Goal: Task Accomplishment & Management: Complete application form

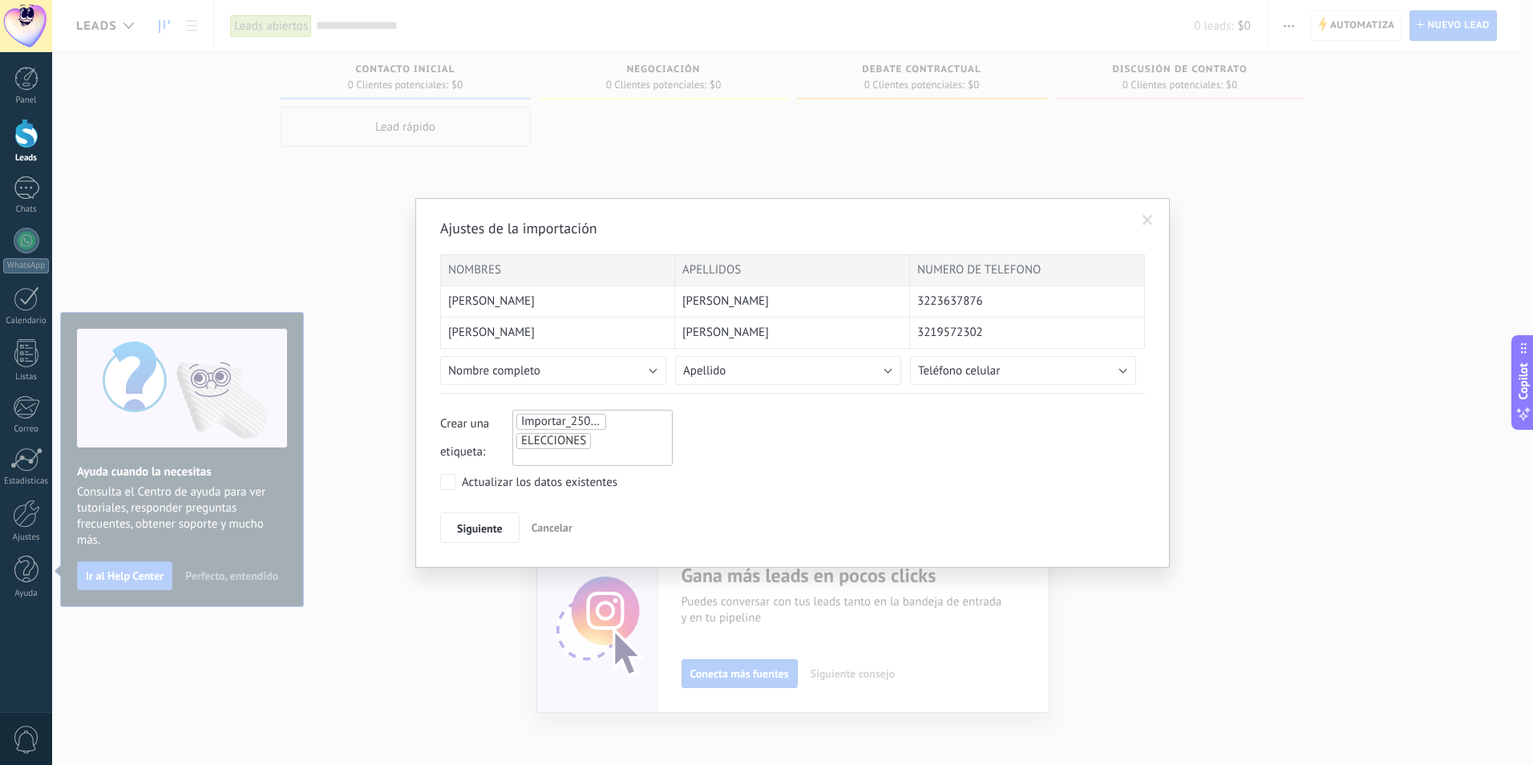
click at [1148, 223] on span at bounding box center [1147, 220] width 10 height 11
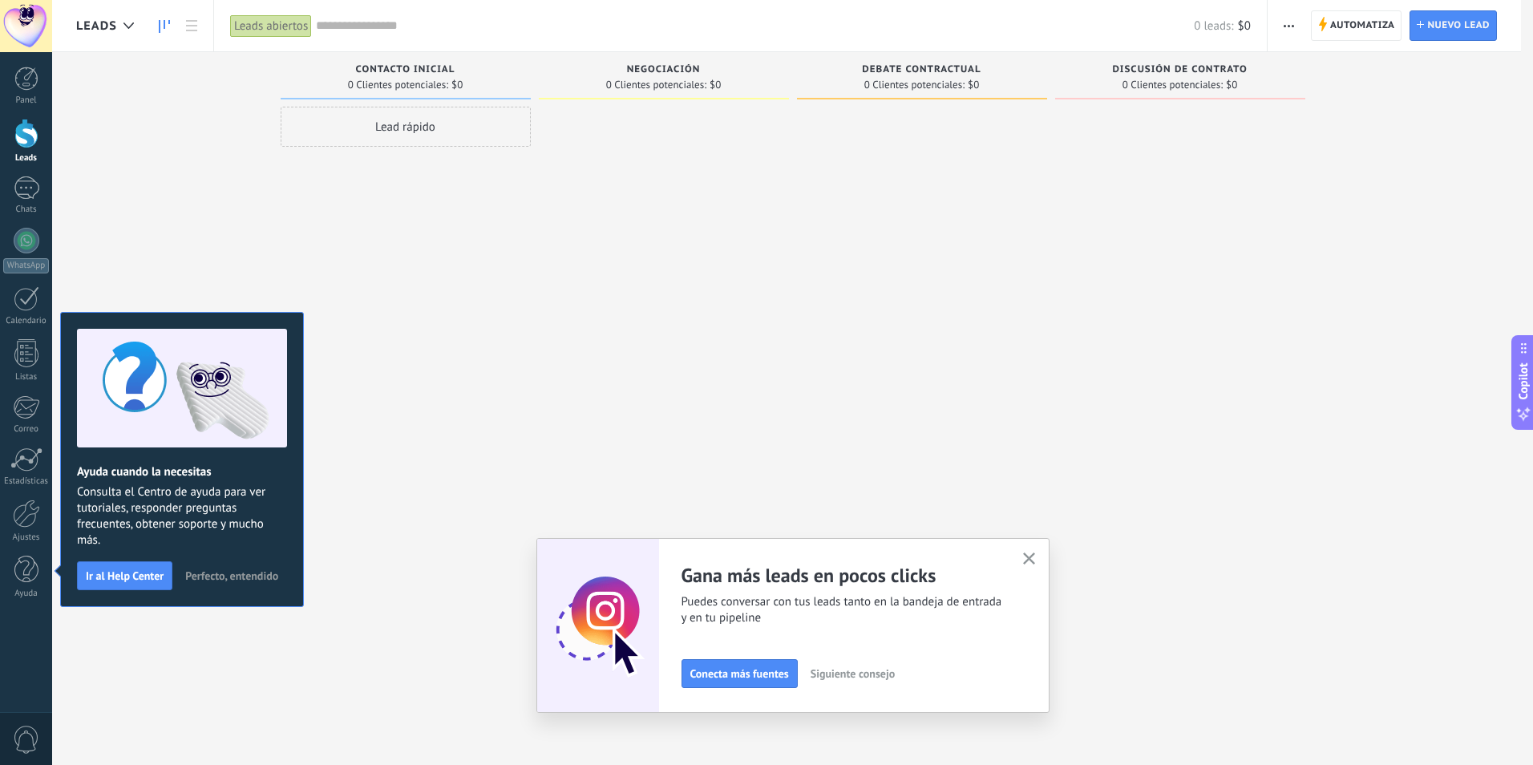
click at [1288, 32] on span "button" at bounding box center [1289, 25] width 10 height 30
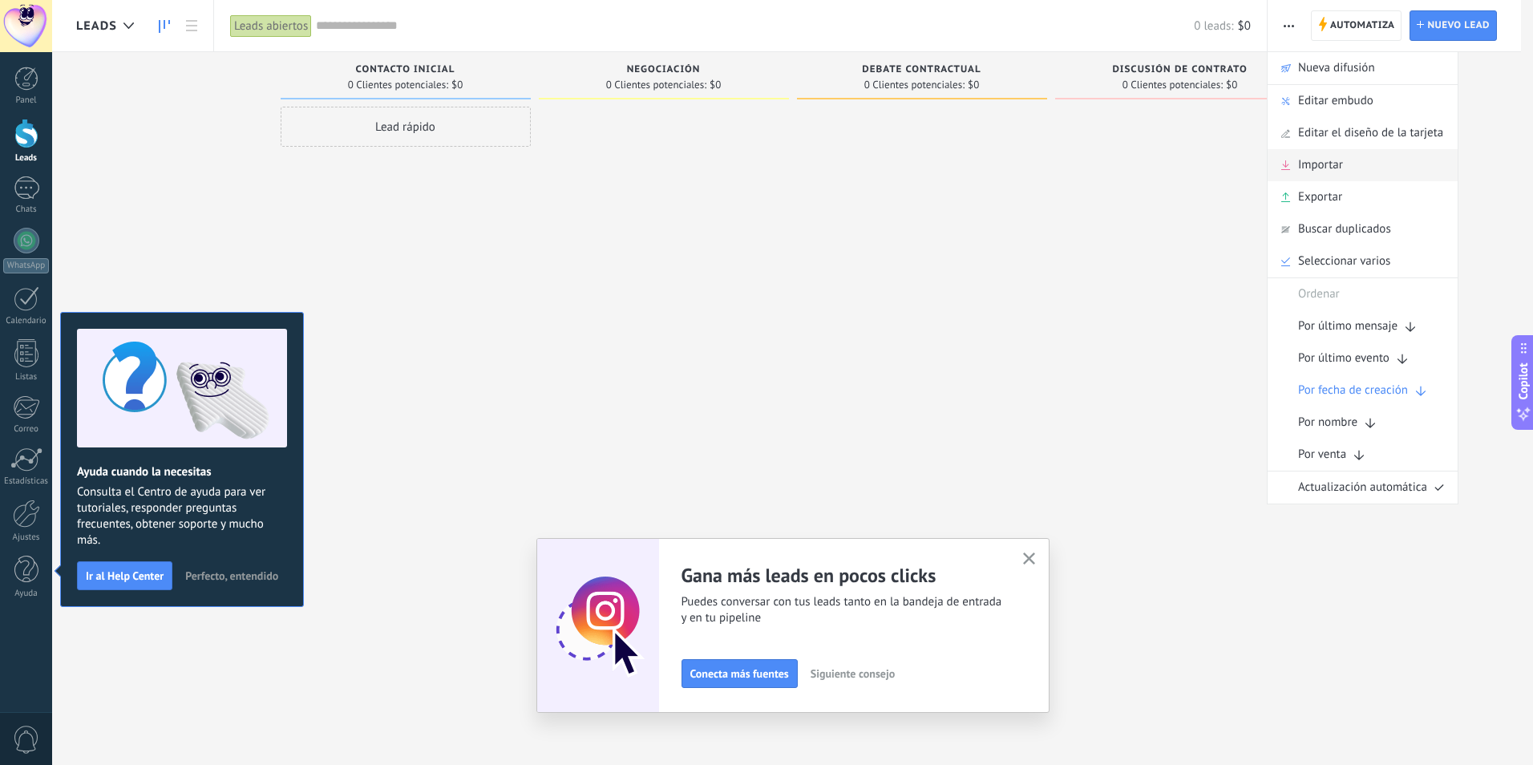
click at [1324, 166] on span "Importar" at bounding box center [1320, 165] width 45 height 32
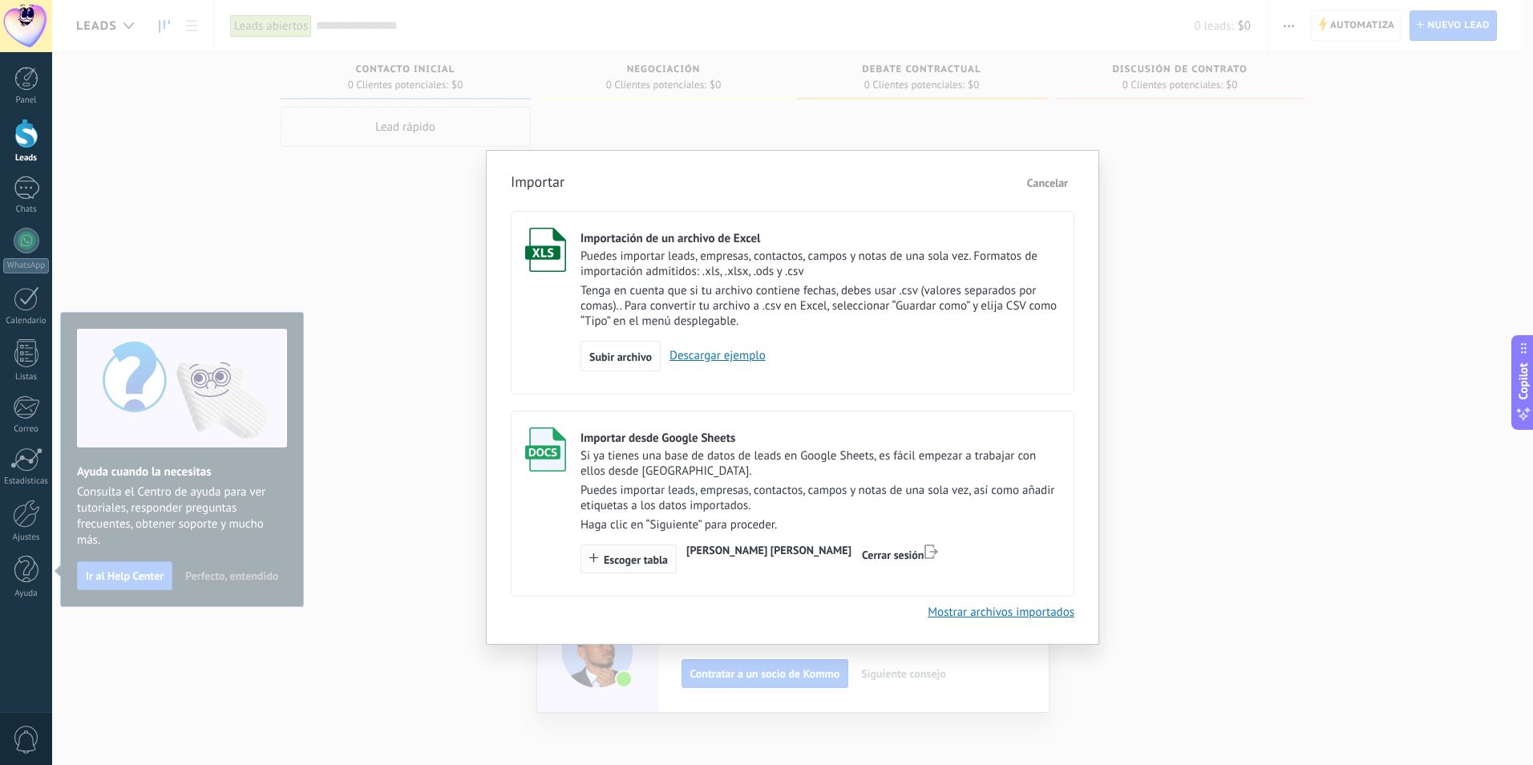
click at [621, 560] on span "Escoger tabla" at bounding box center [636, 559] width 64 height 11
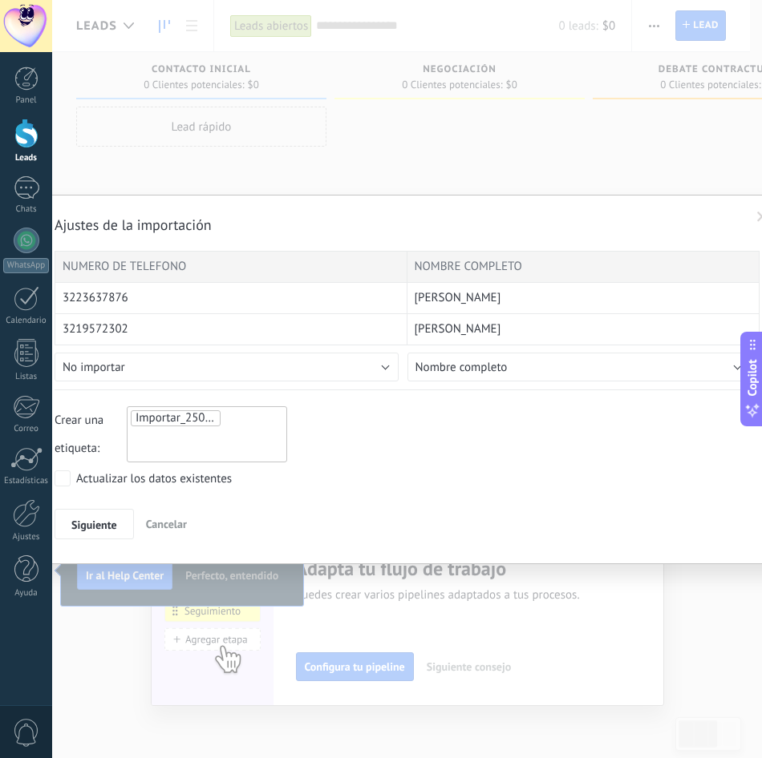
click at [204, 456] on div "Importar_25092025_1409" at bounding box center [207, 434] width 160 height 56
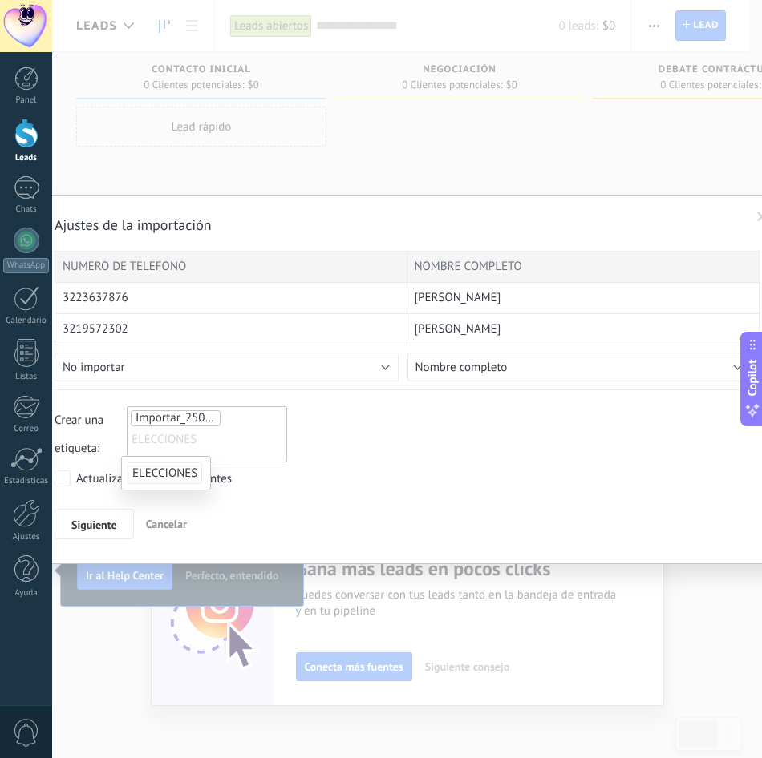
click at [158, 471] on span "ELECCIONES" at bounding box center [164, 474] width 75 height 22
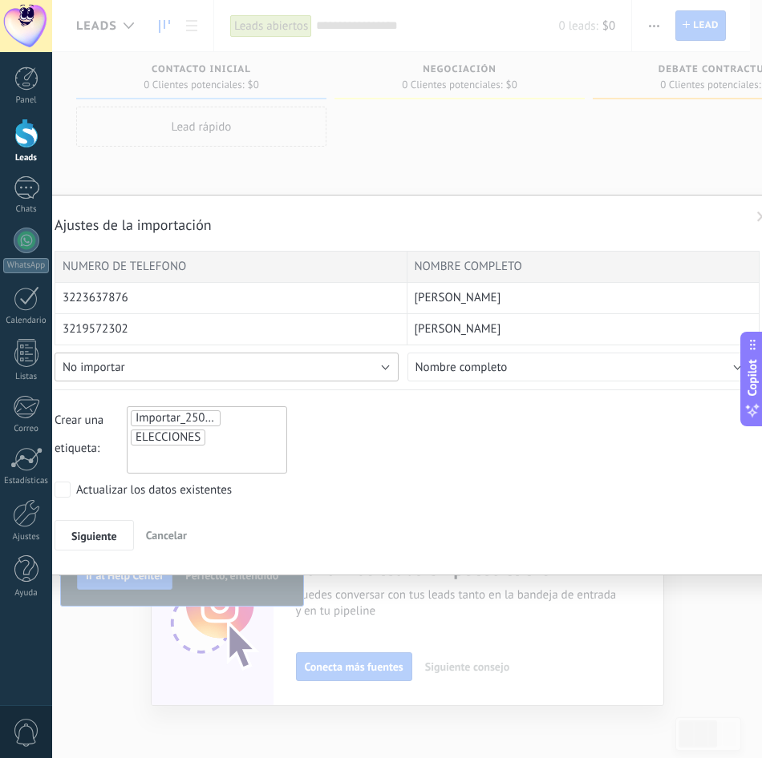
click at [218, 362] on button "No importar" at bounding box center [227, 367] width 344 height 29
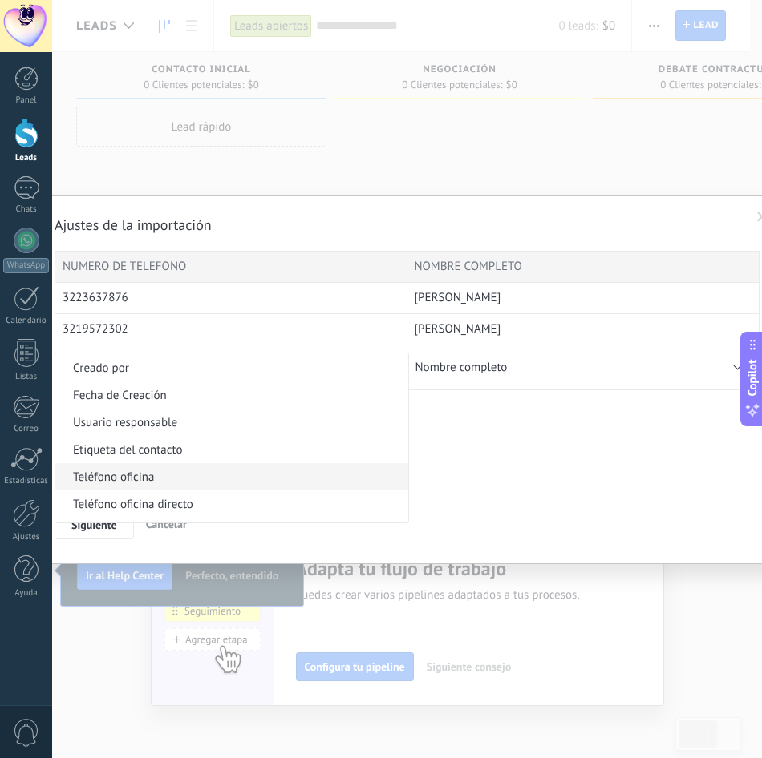
scroll to position [321, 0]
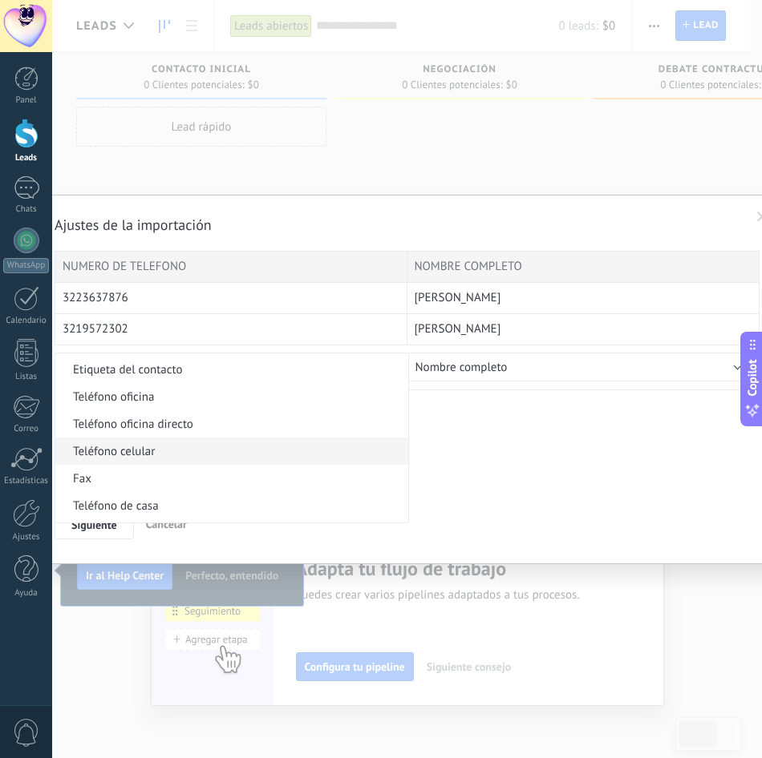
click at [169, 455] on span "Teléfono celular" at bounding box center [229, 451] width 348 height 15
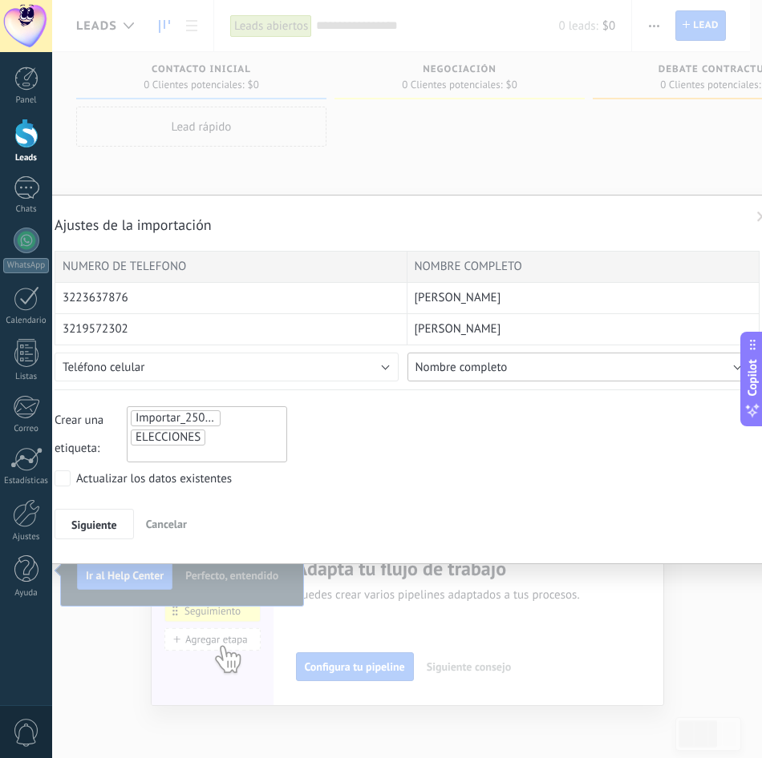
click at [514, 374] on button "Nombre completo" at bounding box center [579, 367] width 344 height 29
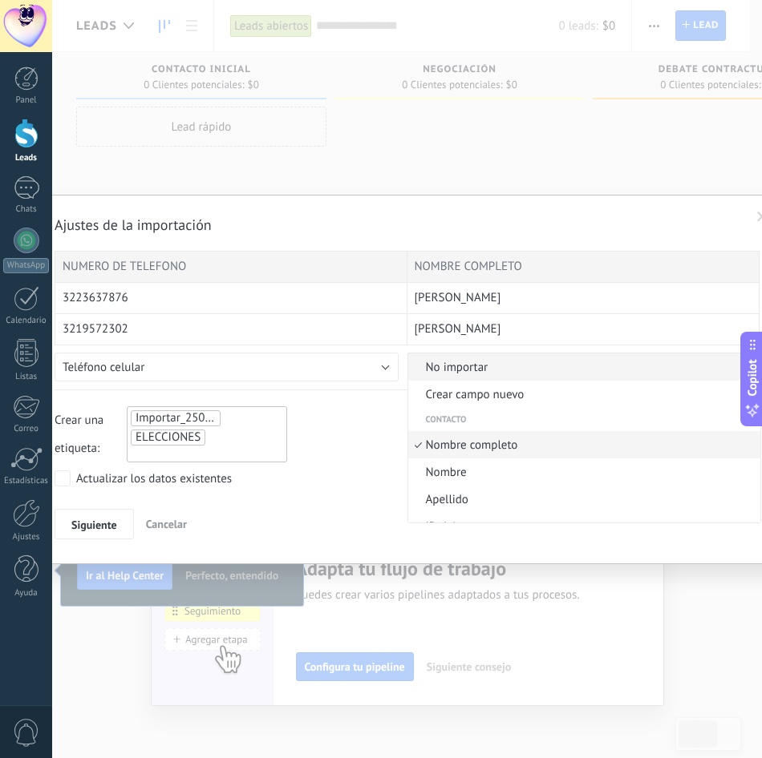
scroll to position [9, 0]
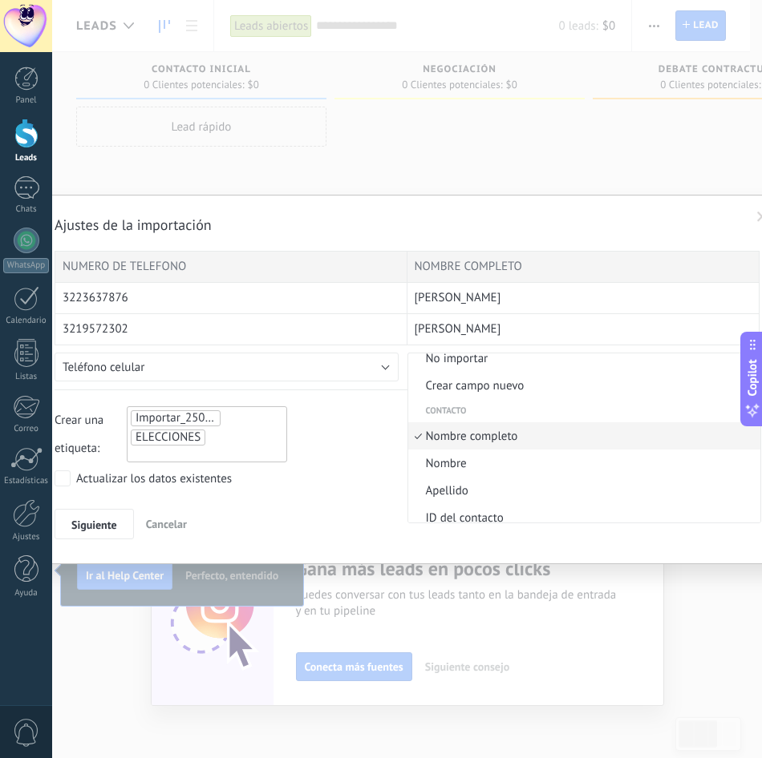
click at [494, 432] on span "Nombre completo" at bounding box center [582, 436] width 348 height 15
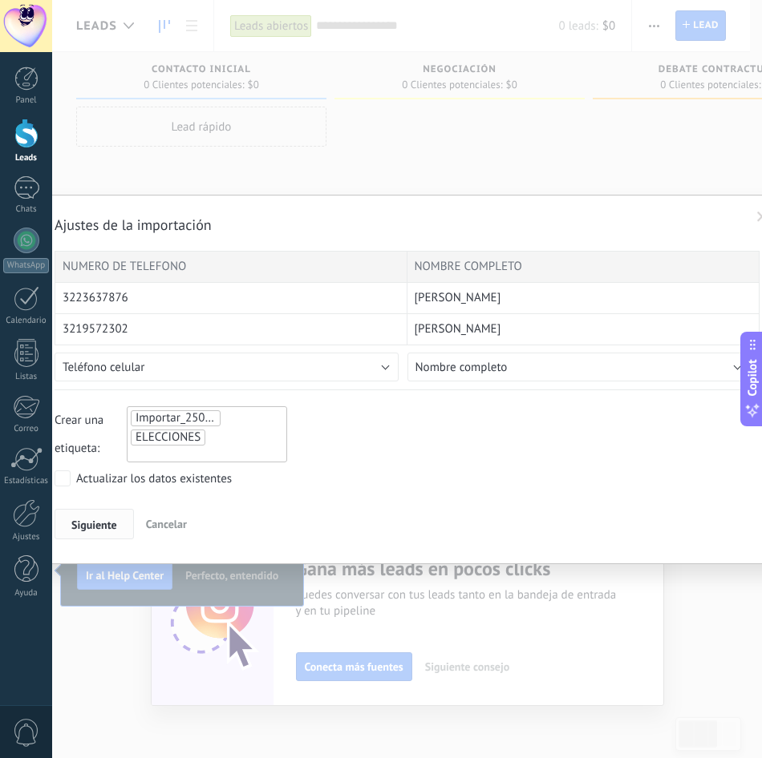
click at [113, 520] on span "Siguiente" at bounding box center [94, 525] width 46 height 11
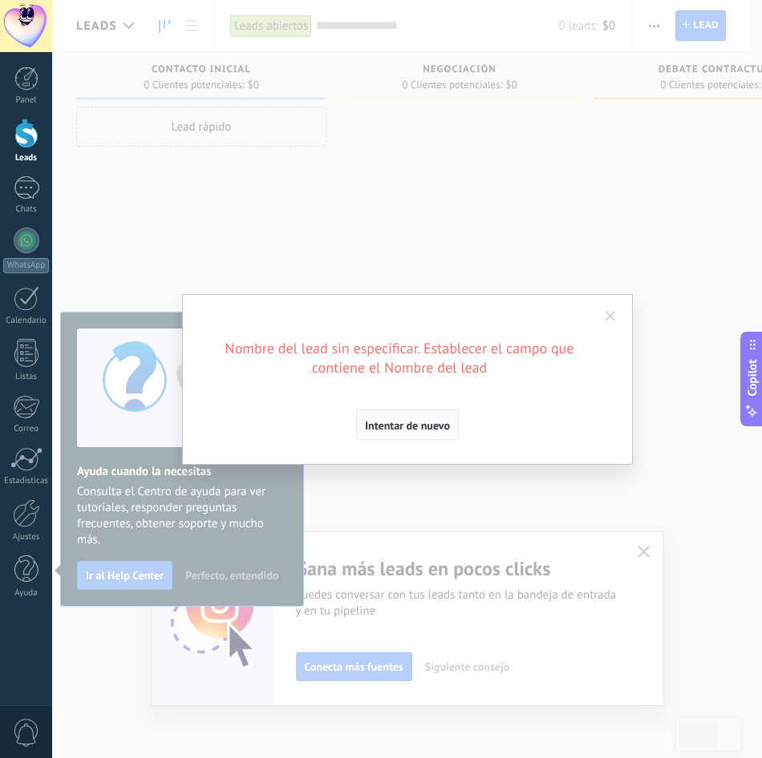
click at [429, 423] on span "Intentar de nuevo" at bounding box center [407, 425] width 85 height 11
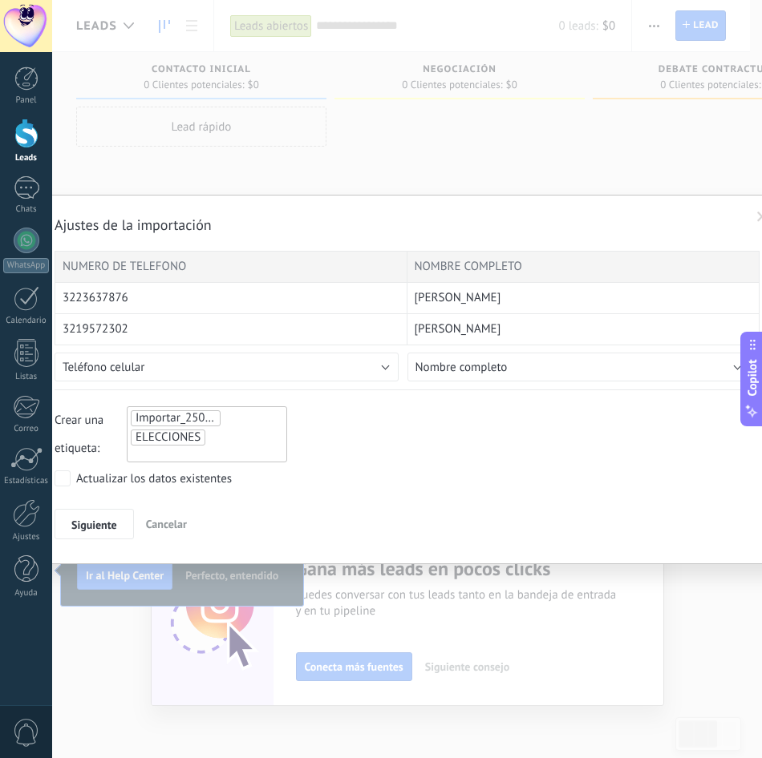
drag, startPoint x: 418, startPoint y: 131, endPoint x: 428, endPoint y: 130, distance: 10.5
click at [418, 130] on div "Ajustes de la importación NUMERO DE TELEFONO NOMBRE COMPLETO 3223637876 [PERSON…" at bounding box center [407, 379] width 710 height 758
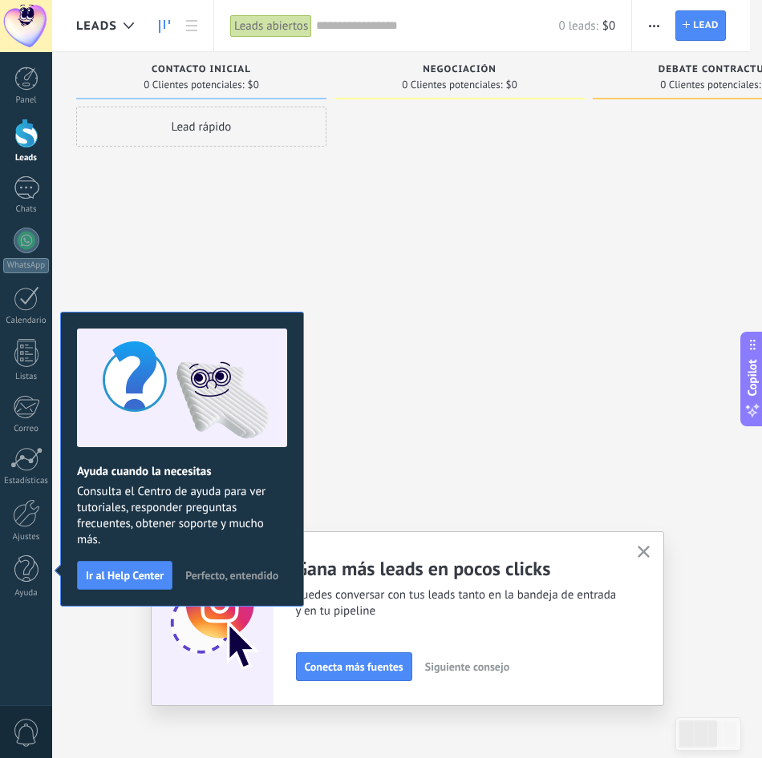
click at [664, 31] on button "button" at bounding box center [653, 25] width 23 height 30
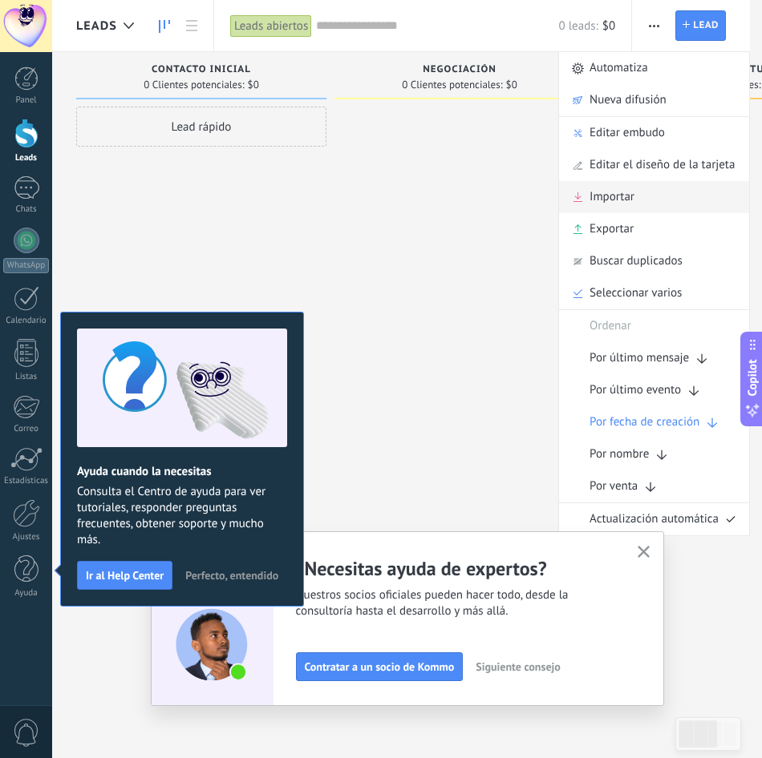
click at [612, 192] on span "Importar" at bounding box center [611, 197] width 45 height 32
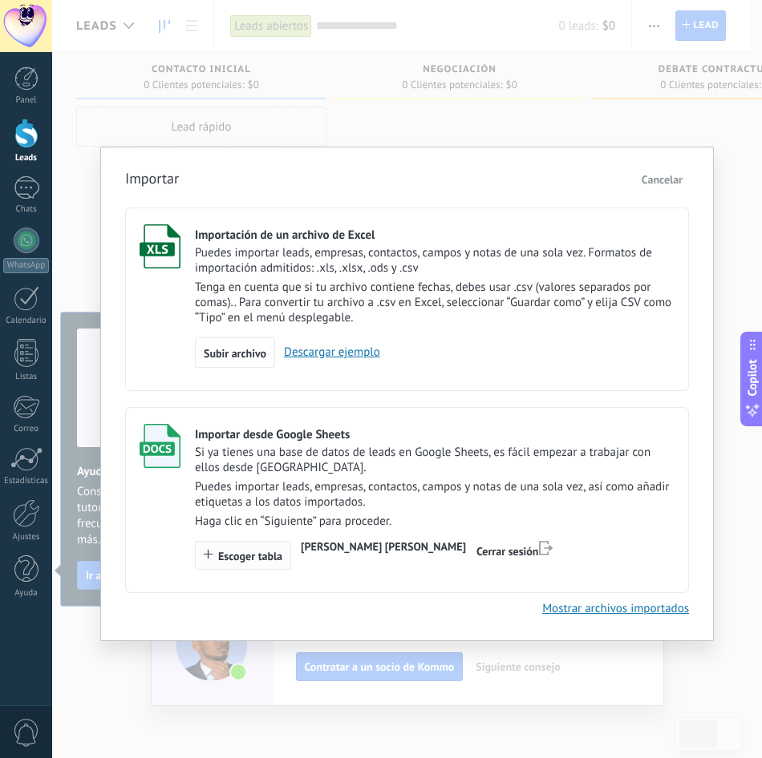
click at [243, 556] on span "Escoger tabla" at bounding box center [250, 556] width 64 height 11
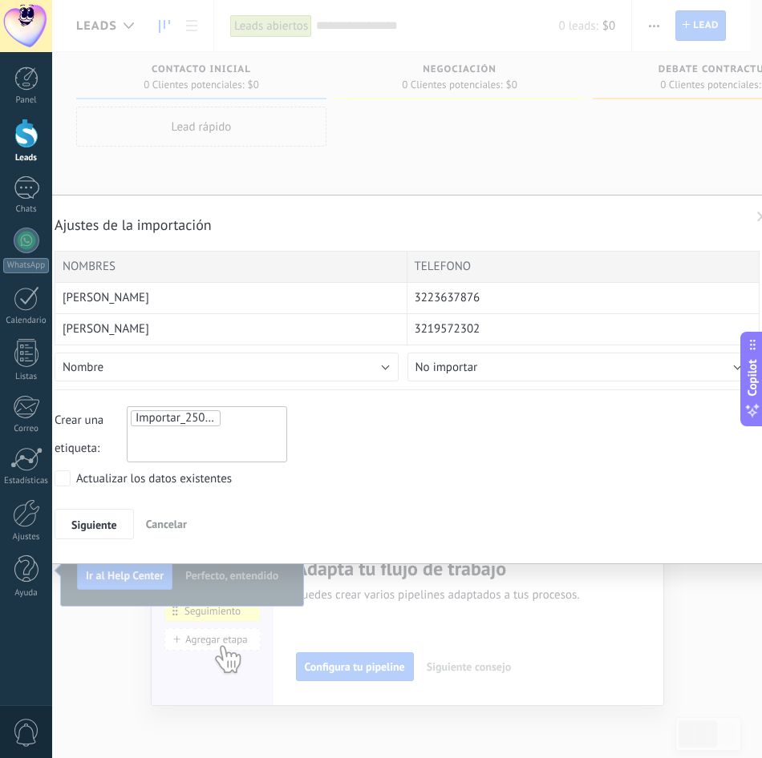
click at [199, 443] on div "Importar_25092025_1412" at bounding box center [207, 434] width 160 height 56
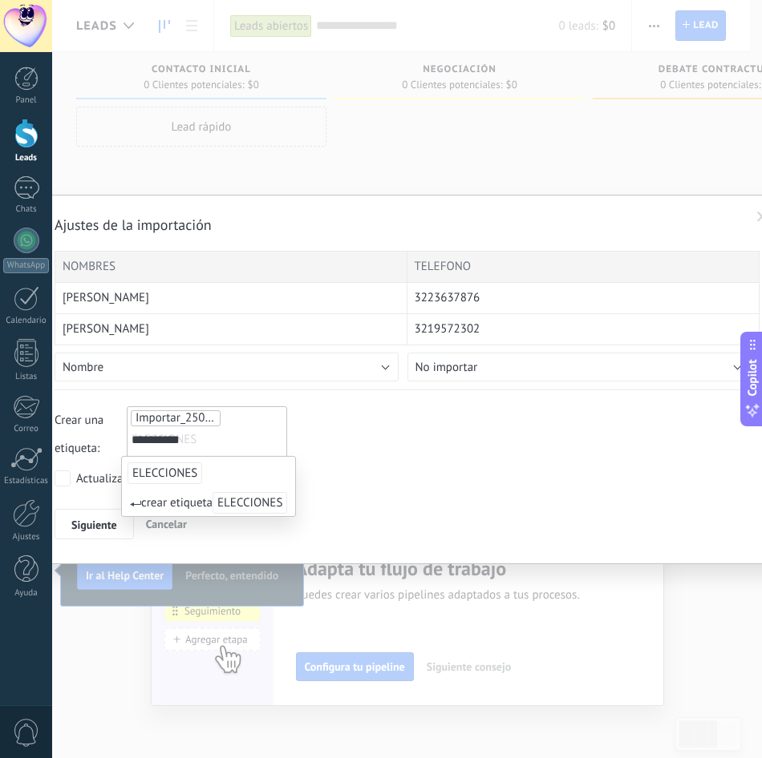
type input "**********"
click at [265, 377] on button "Nombre" at bounding box center [227, 367] width 344 height 29
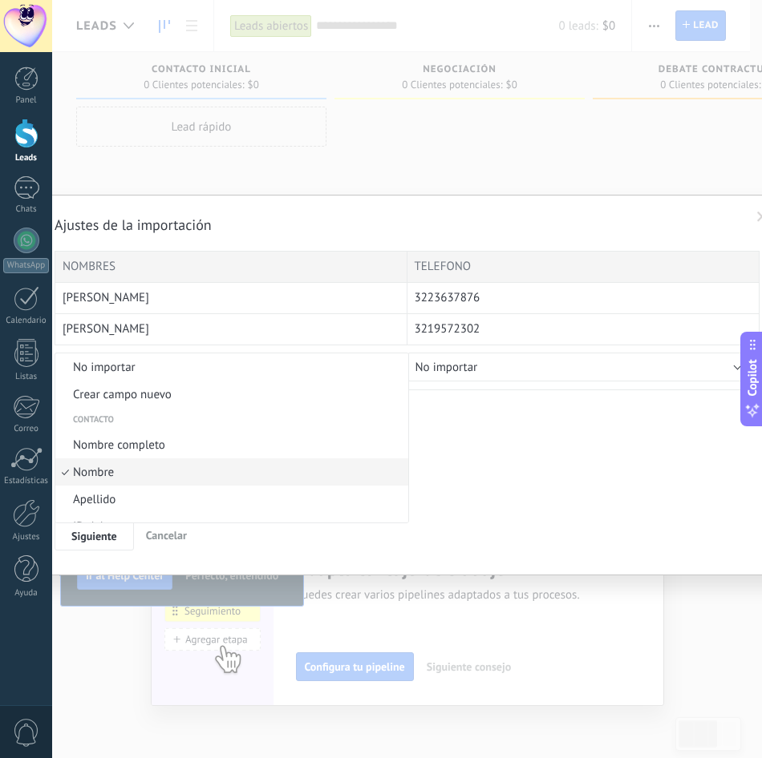
scroll to position [36, 0]
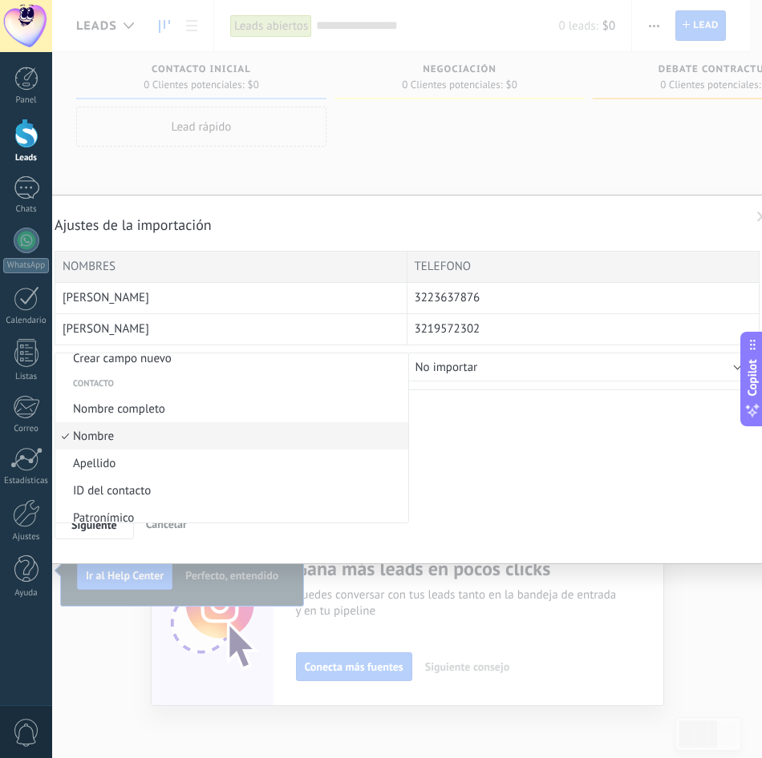
click at [170, 410] on span "Nombre completo" at bounding box center [229, 409] width 348 height 15
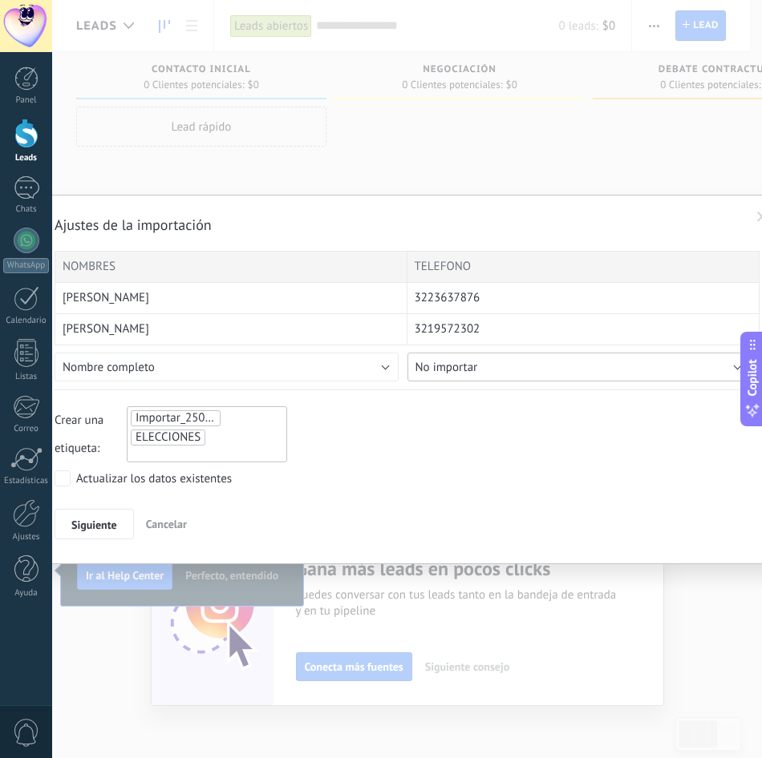
click at [451, 360] on span "No importar" at bounding box center [446, 367] width 63 height 15
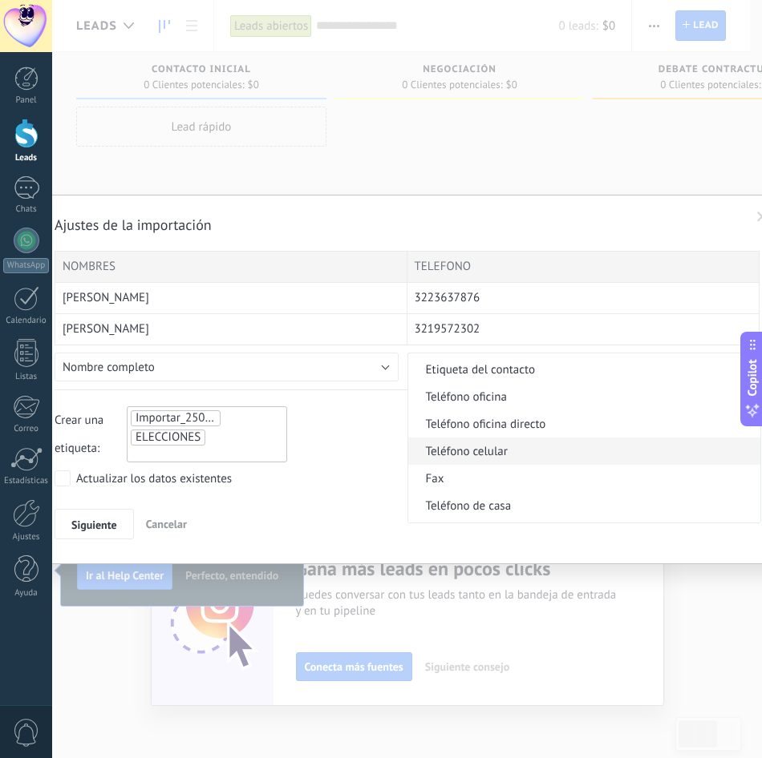
click at [527, 450] on span "Teléfono celular" at bounding box center [582, 451] width 348 height 15
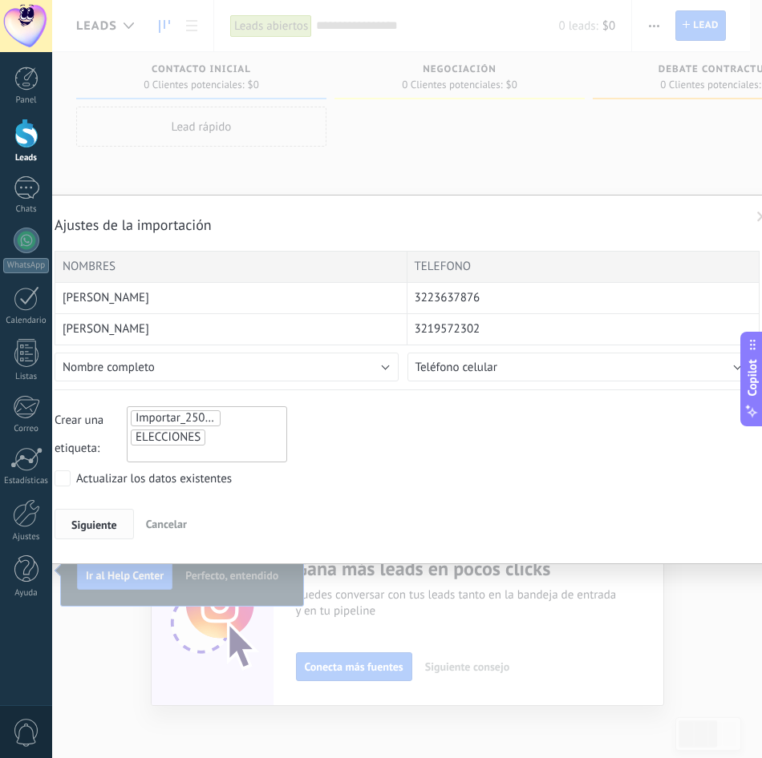
click at [115, 528] on span "Siguiente" at bounding box center [94, 525] width 46 height 11
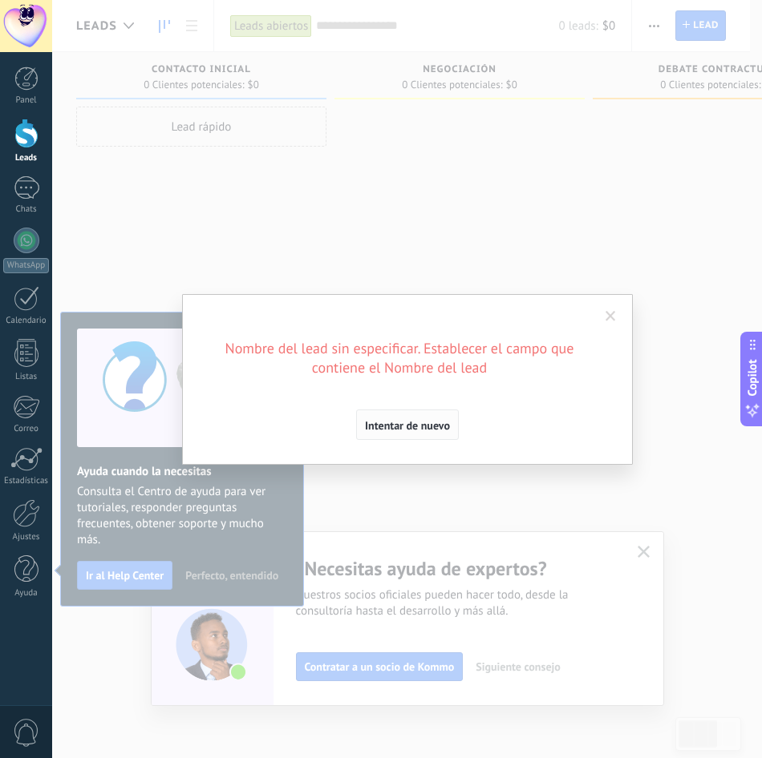
click at [441, 424] on span "Intentar de nuevo" at bounding box center [407, 425] width 85 height 11
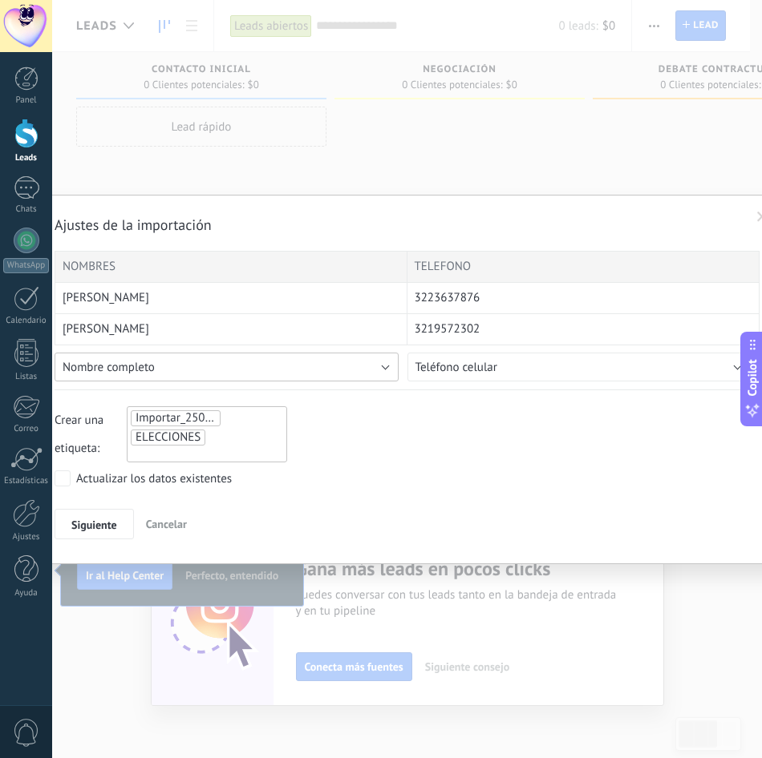
click at [203, 374] on button "Nombre completo" at bounding box center [227, 367] width 344 height 29
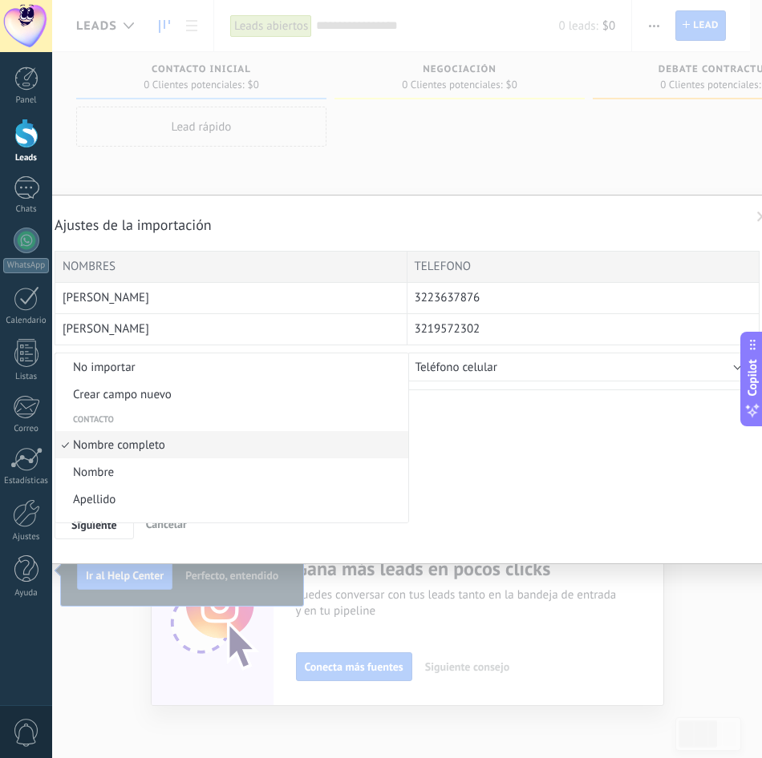
scroll to position [9, 0]
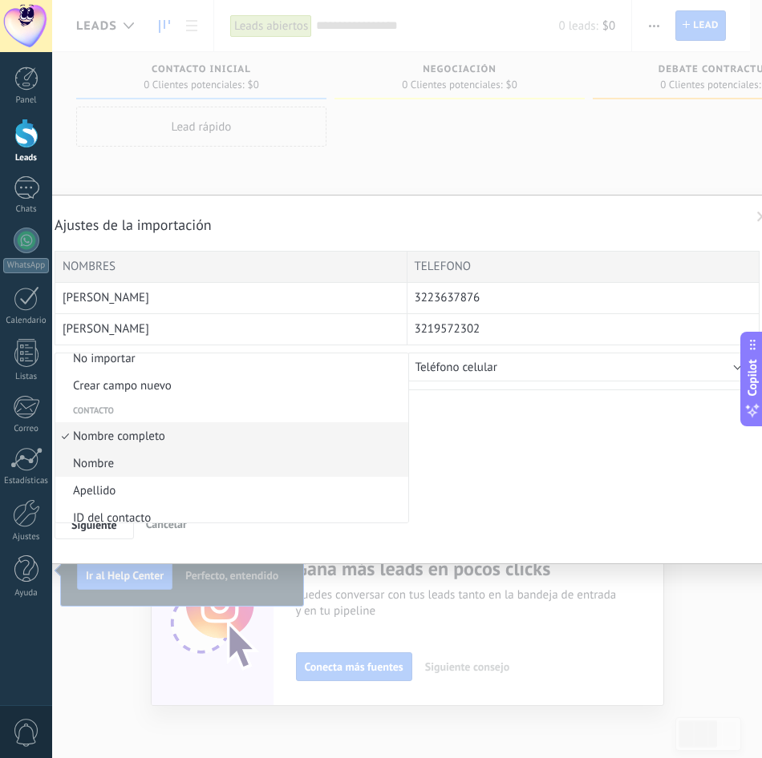
click at [136, 463] on span "Nombre" at bounding box center [229, 463] width 348 height 15
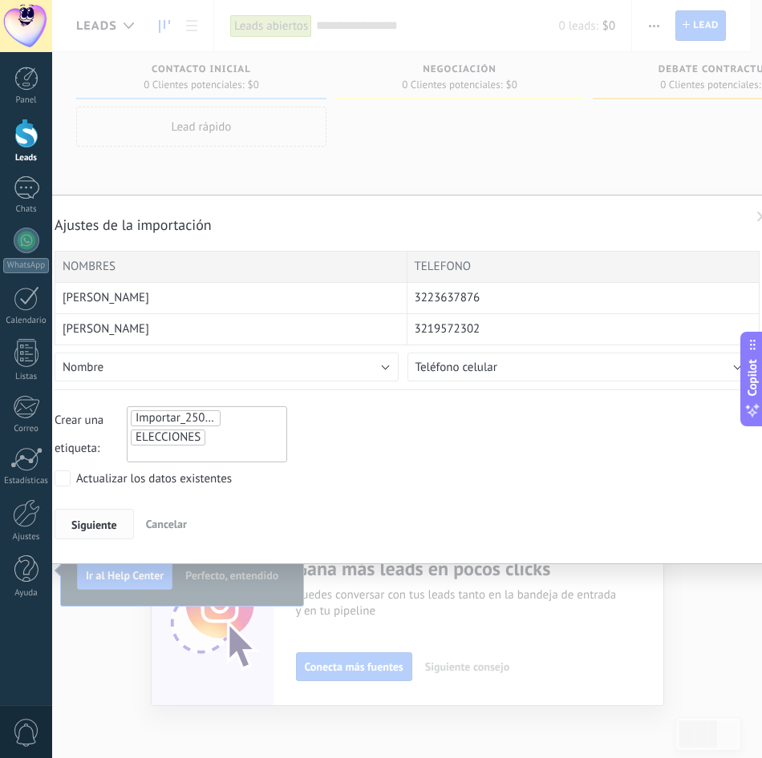
click at [101, 526] on span "Siguiente" at bounding box center [94, 525] width 46 height 11
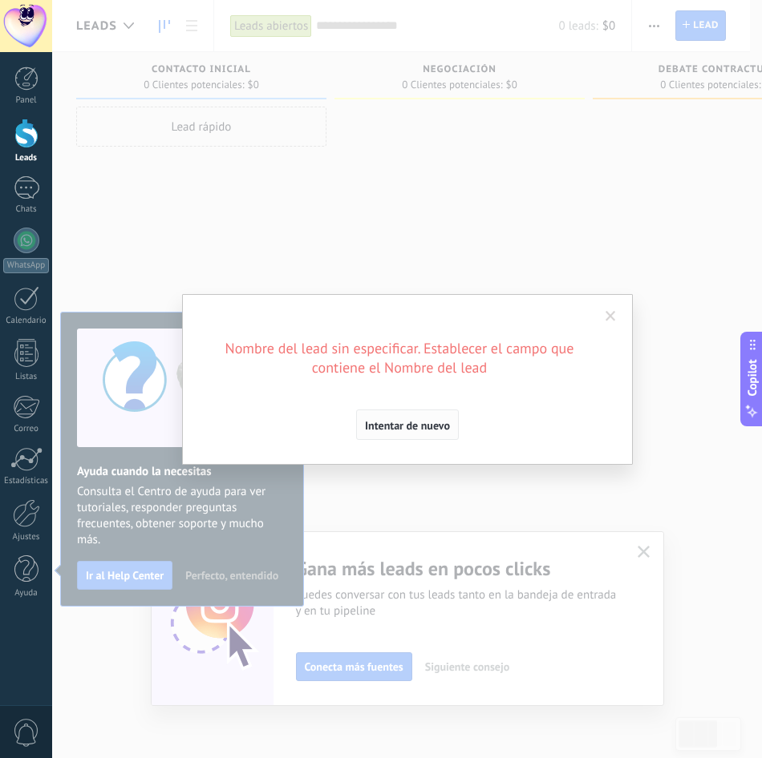
click at [392, 423] on span "Intentar de nuevo" at bounding box center [407, 425] width 85 height 11
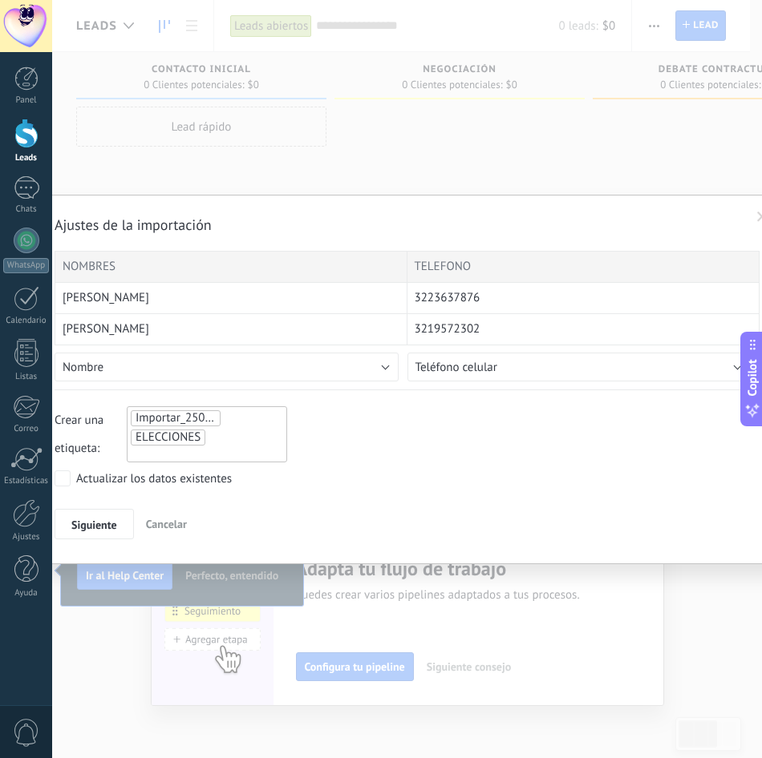
click at [555, 172] on div "Ajustes de la importación NOMBRES TELEFONO [PERSON_NAME] [PHONE_NUMBER] [PERSON…" at bounding box center [407, 379] width 710 height 758
